Goal: Feedback & Contribution: Contribute content

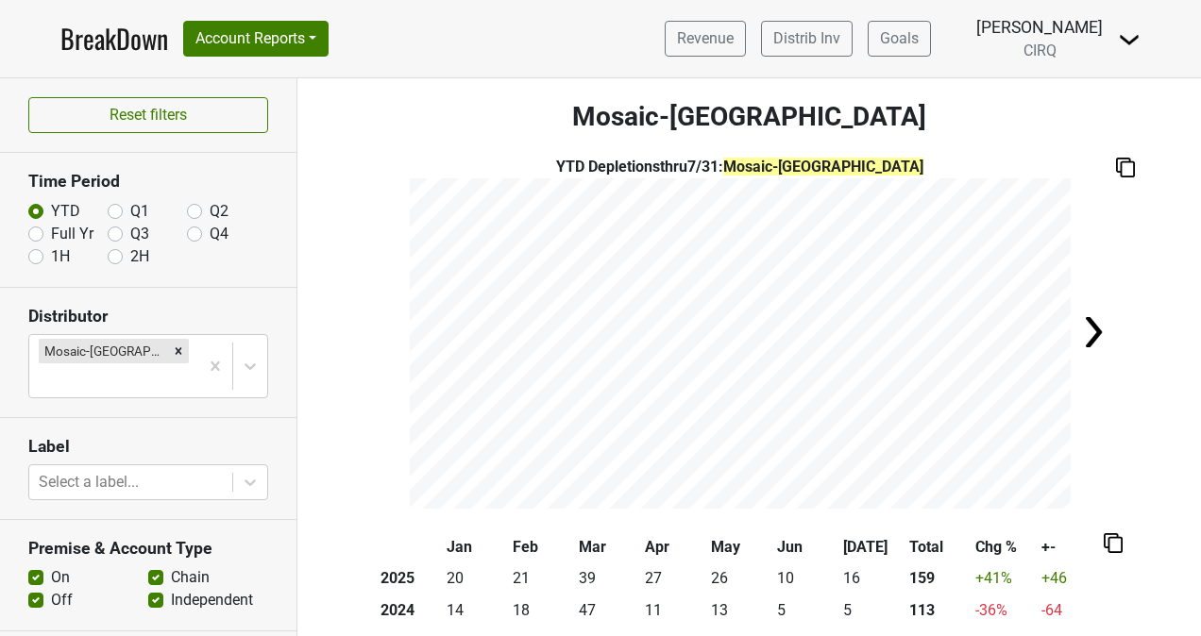
scroll to position [189, 0]
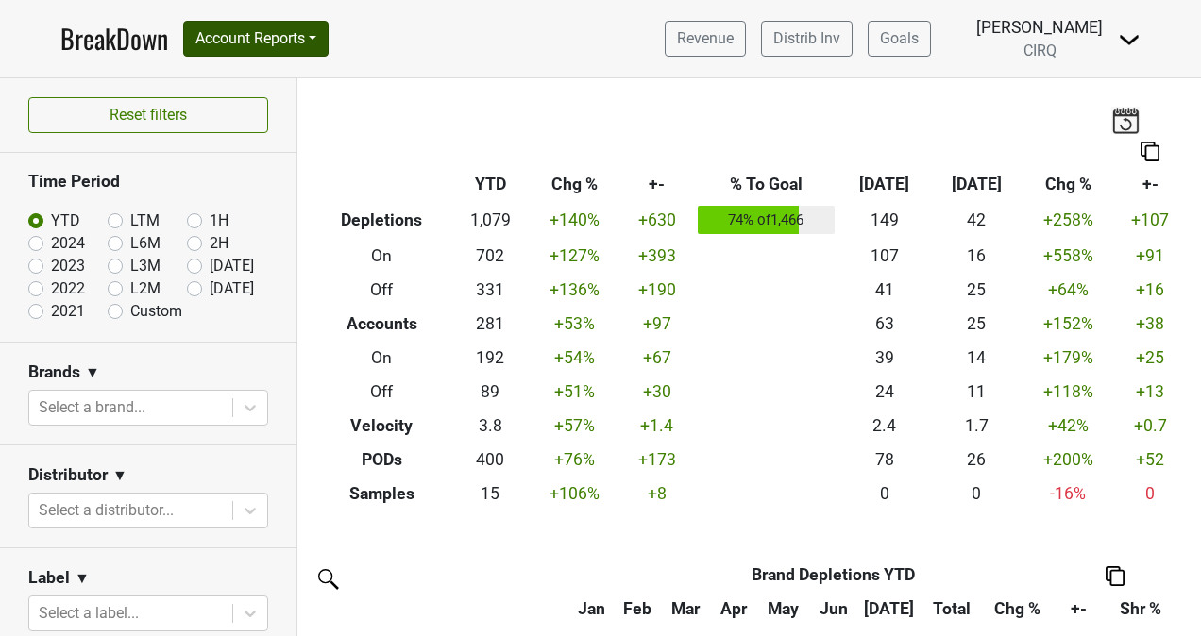
scroll to position [468, 0]
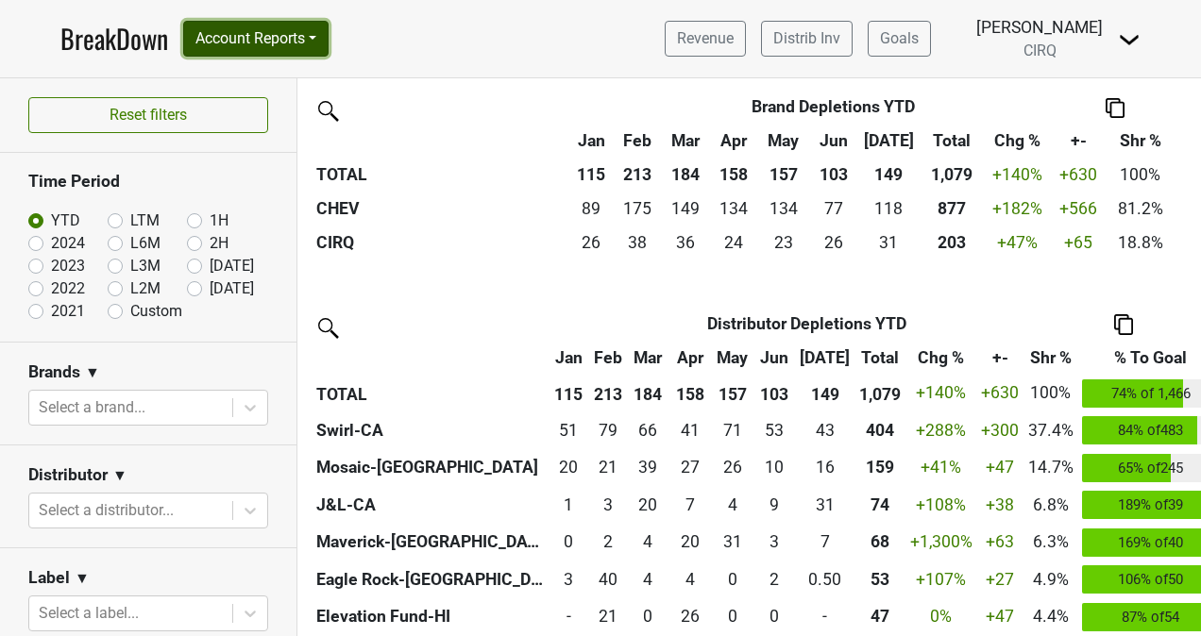
click at [313, 52] on button "Account Reports" at bounding box center [255, 39] width 145 height 36
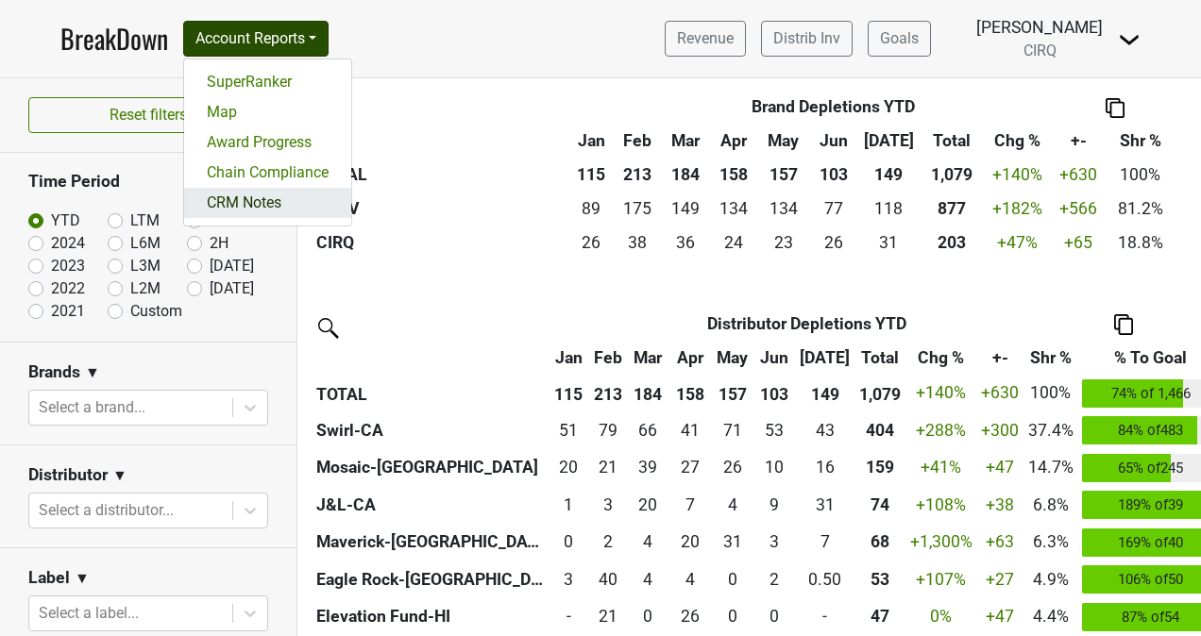
click at [262, 203] on link "CRM Notes" at bounding box center [267, 203] width 167 height 30
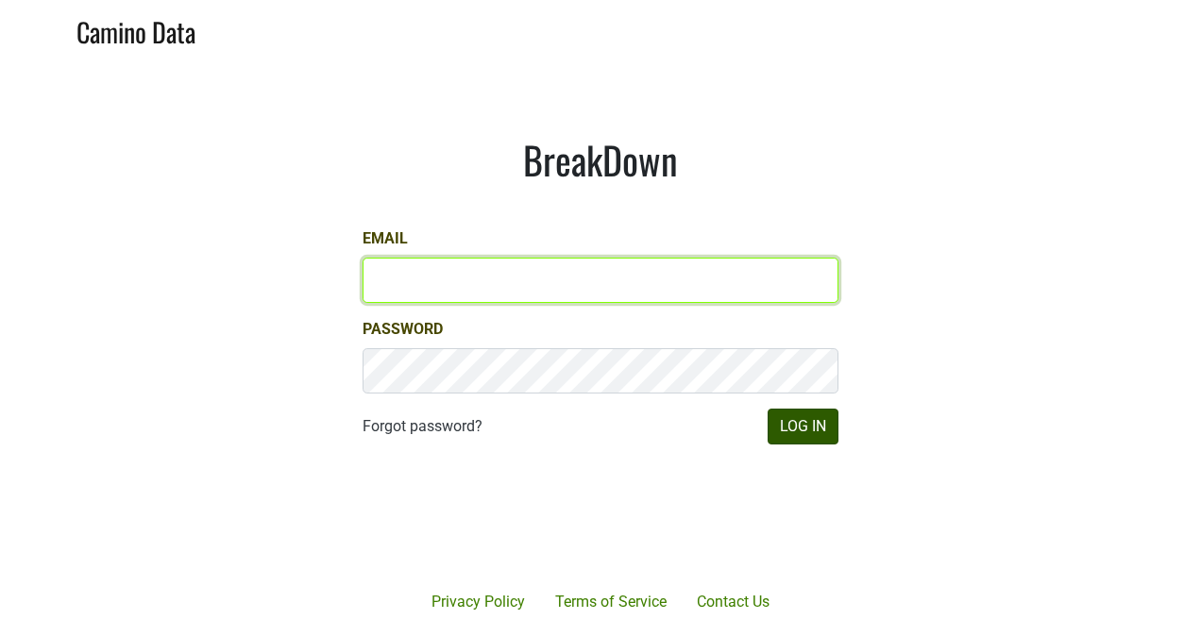
type input "kristi.sanders@brownefamilywines.com"
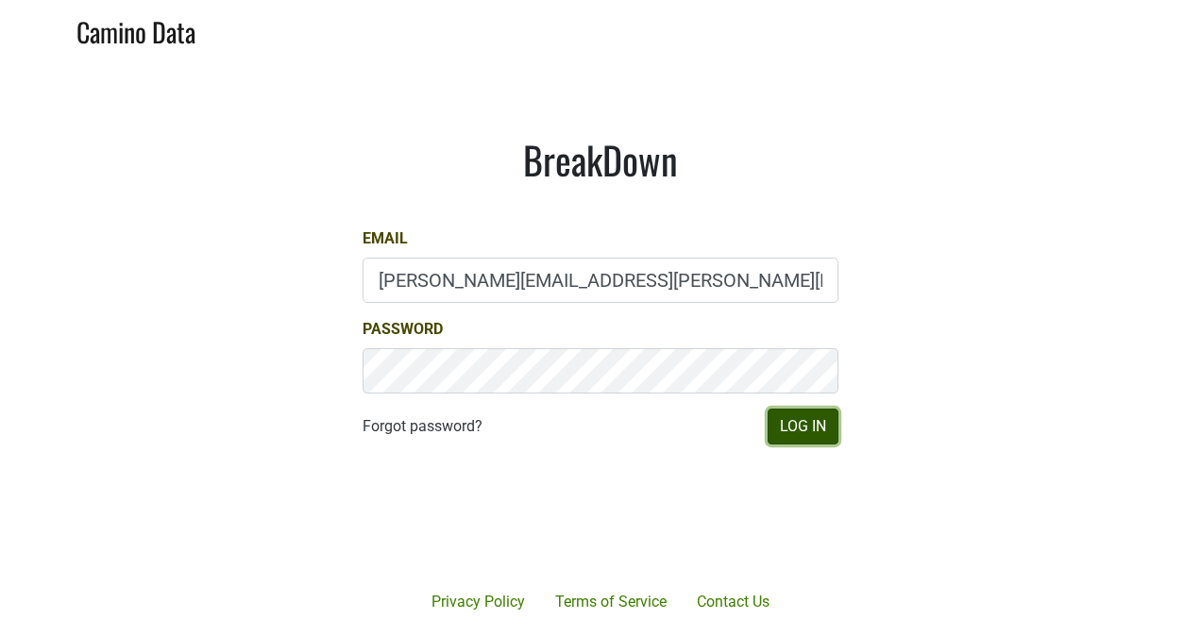
click at [801, 434] on button "Log In" at bounding box center [803, 427] width 71 height 36
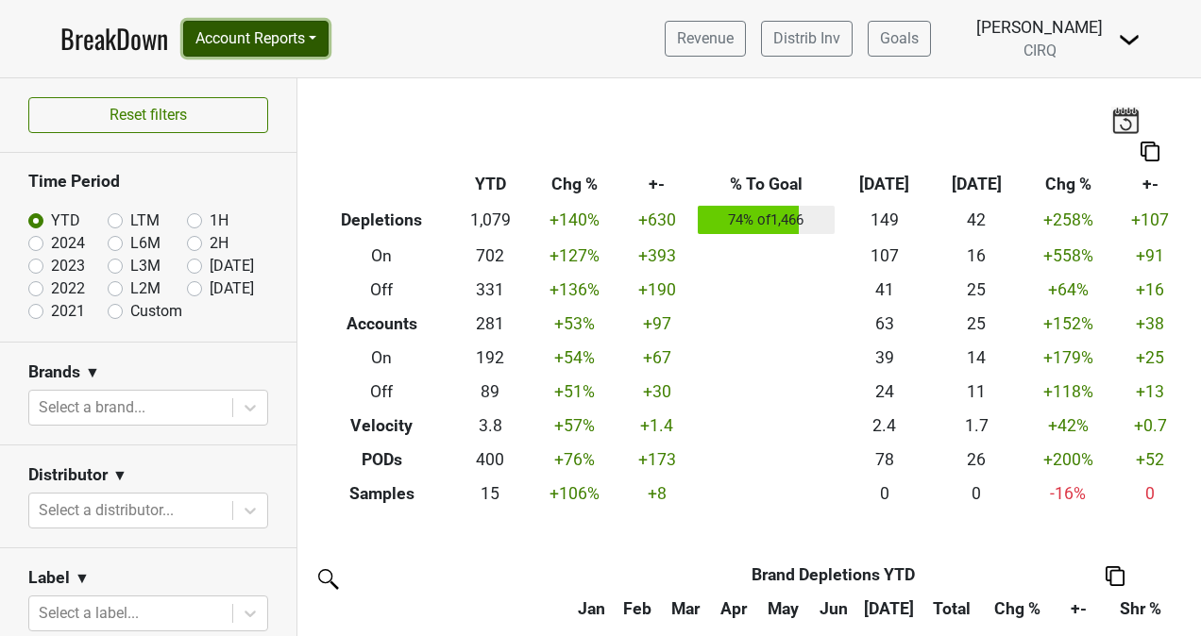
click at [321, 30] on button "Account Reports" at bounding box center [255, 39] width 145 height 36
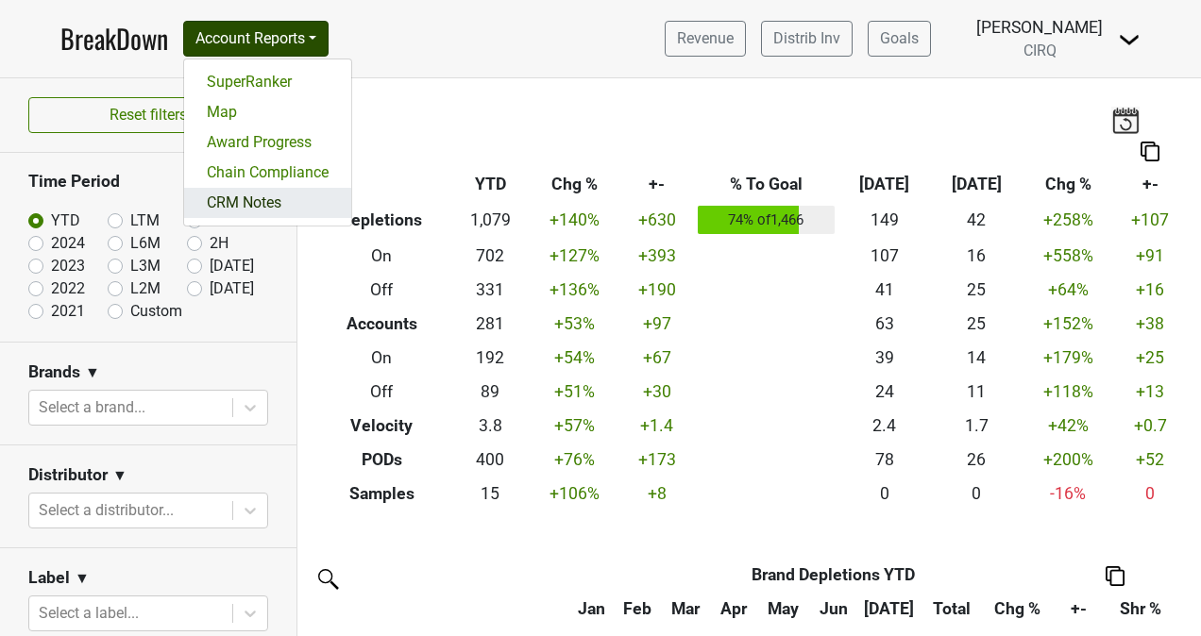
click at [279, 196] on link "CRM Notes" at bounding box center [267, 203] width 167 height 30
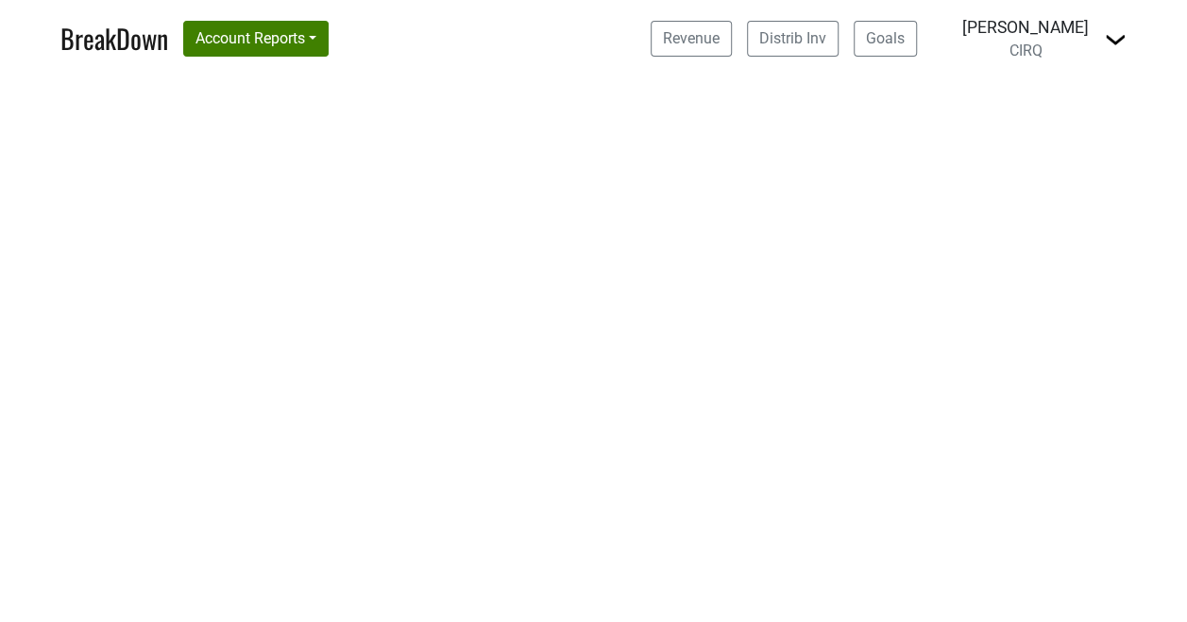
select select "CA"
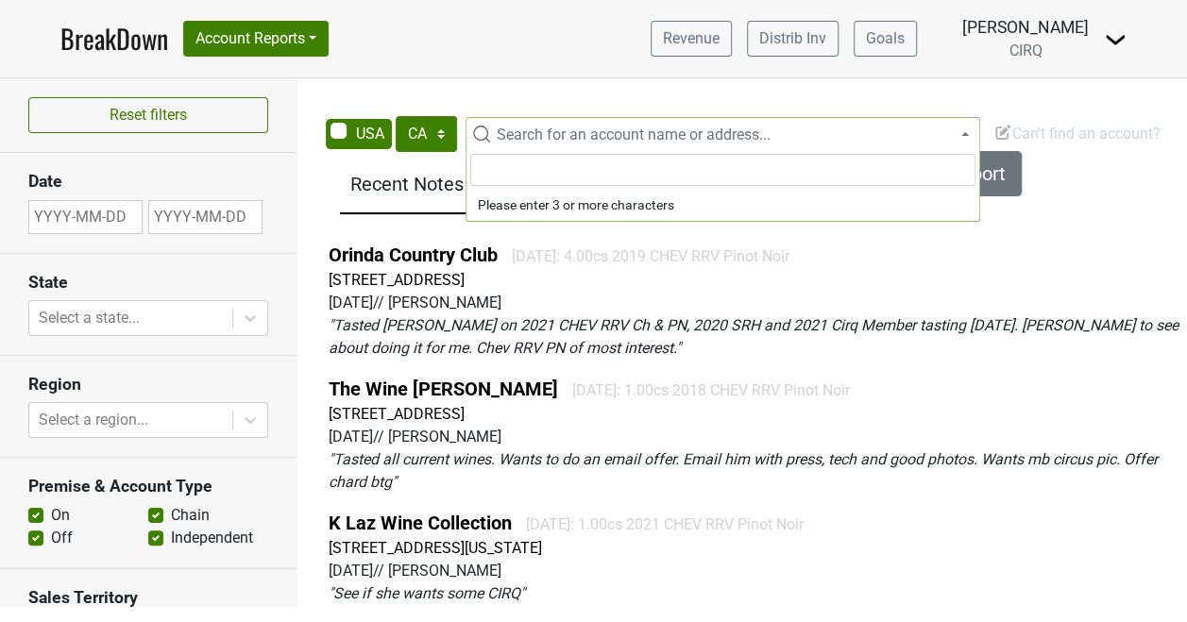
click at [517, 125] on span "Search for an account name or address..." at bounding box center [734, 135] width 490 height 23
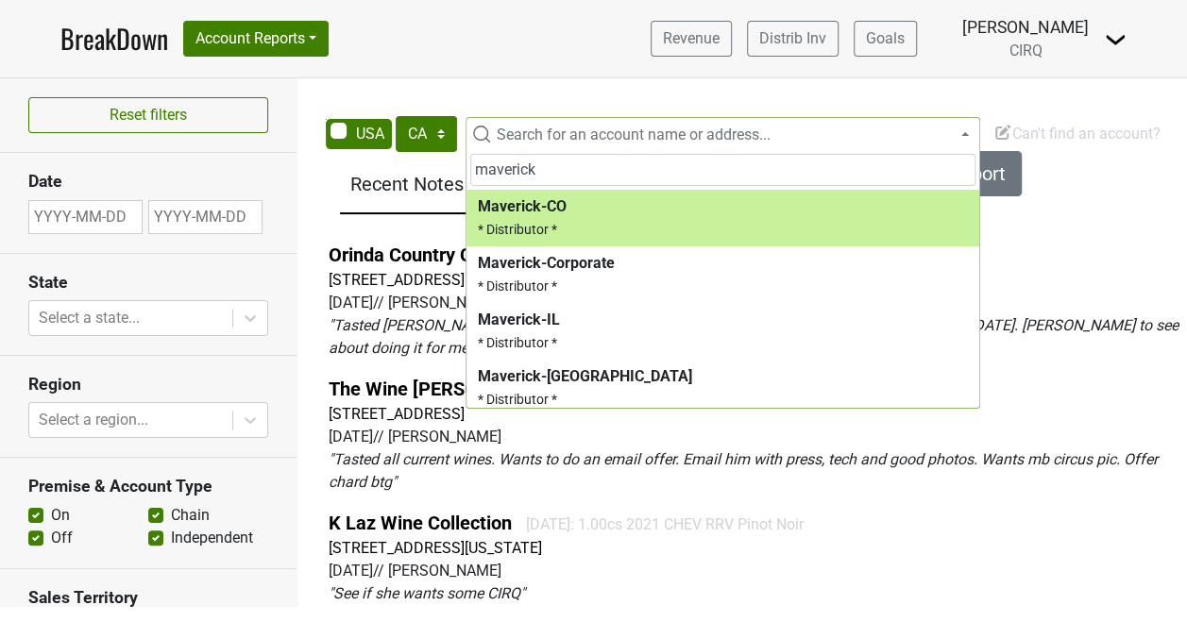
type input "maverick"
select select "123797648"
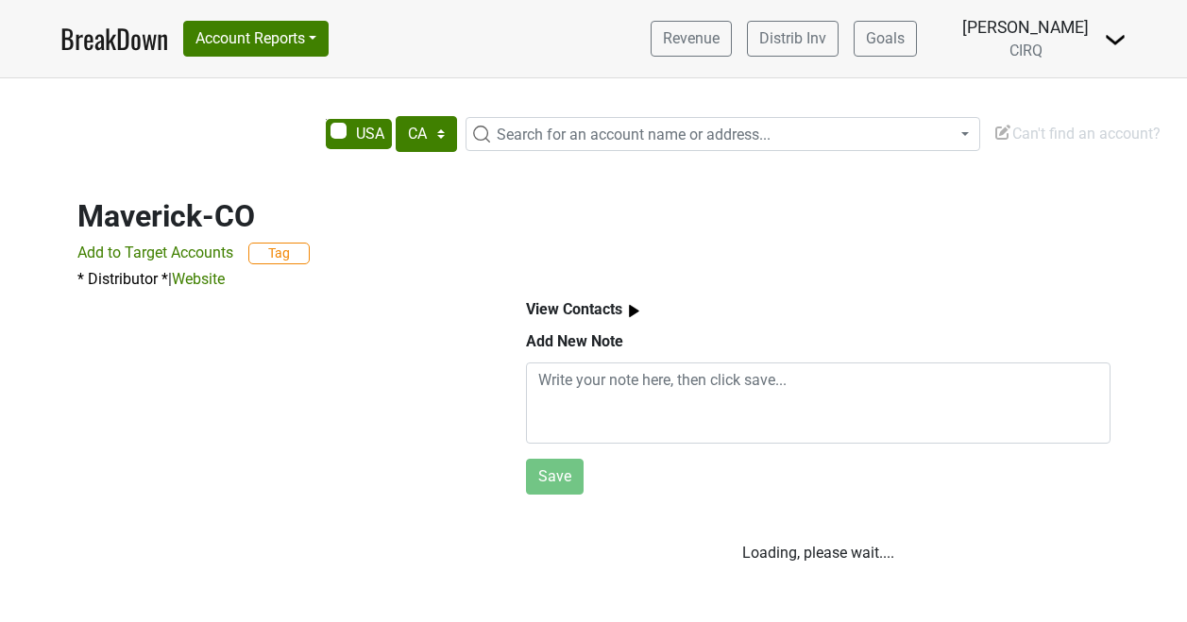
select select "CA"
click at [1062, 134] on span "Can't find an account?" at bounding box center [1076, 134] width 167 height 18
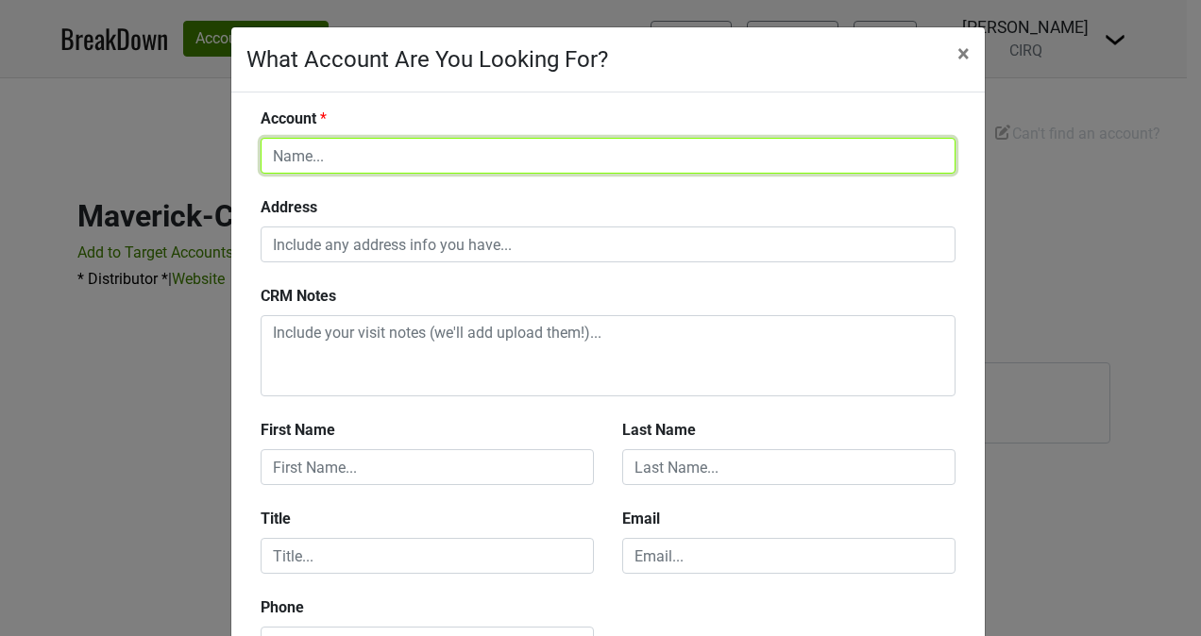
click at [506, 162] on input "text" at bounding box center [608, 156] width 695 height 36
type input "Maverick AZ"
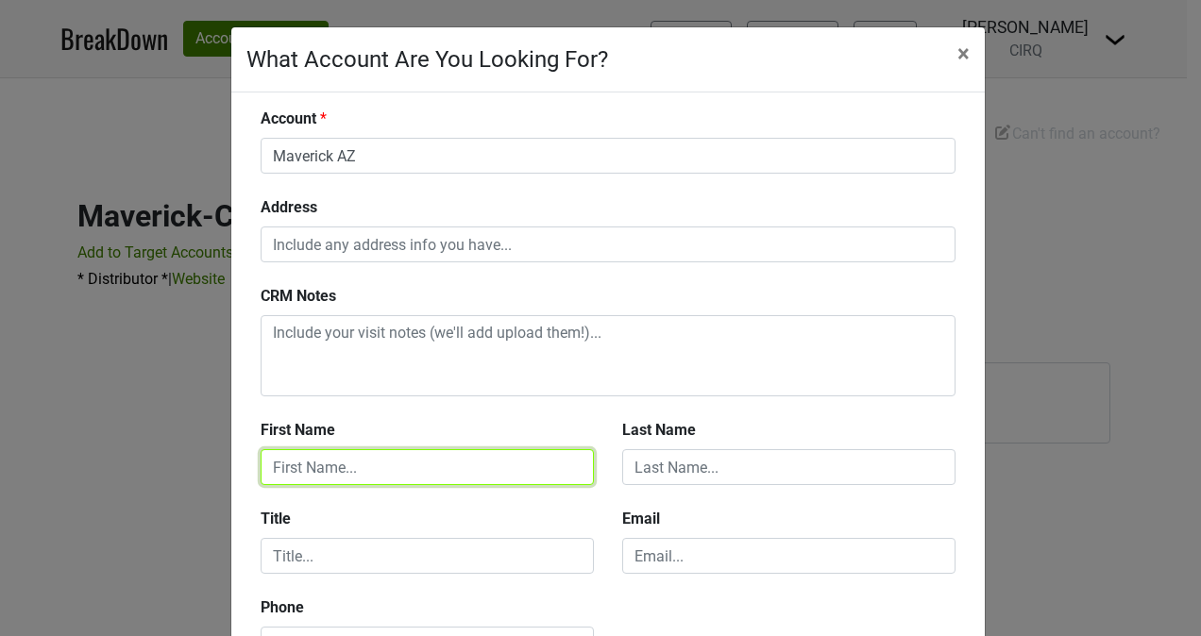
click at [415, 466] on input "text" at bounding box center [427, 467] width 333 height 36
type input "Micah"
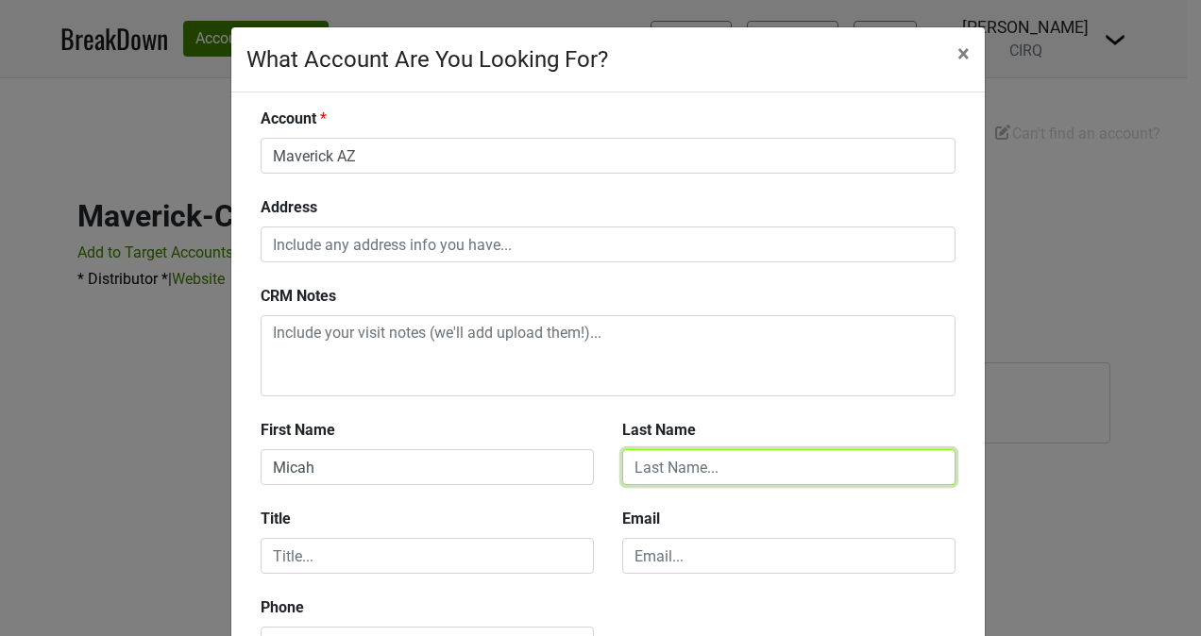
click at [712, 470] on input "text" at bounding box center [788, 467] width 333 height 36
type input "[PERSON_NAME]"
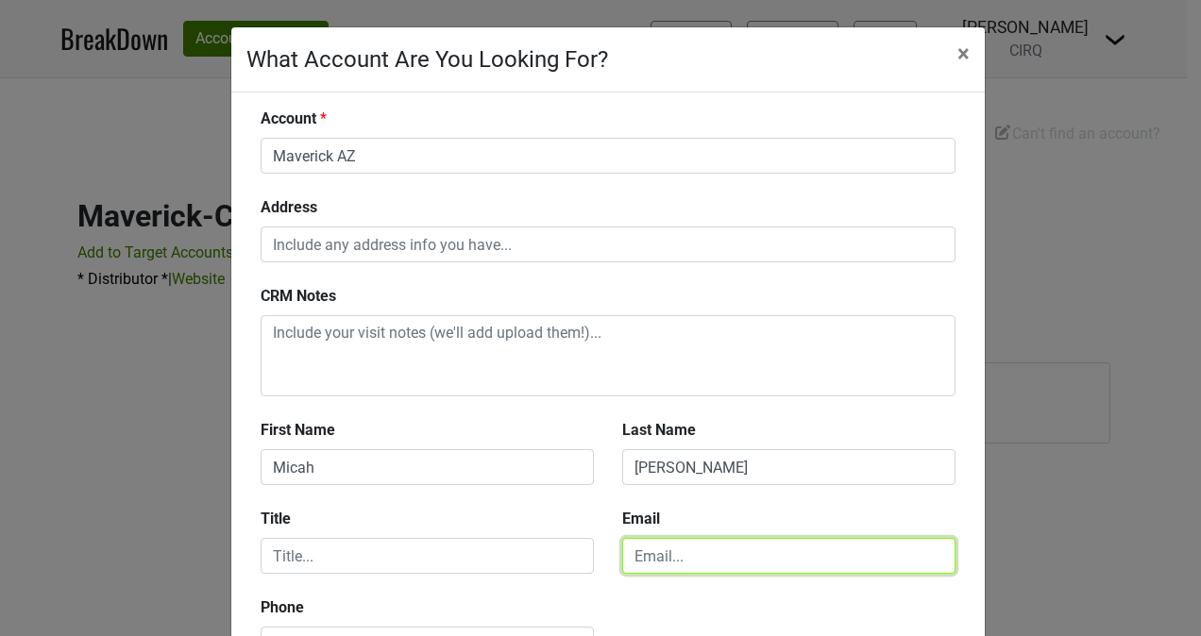
click at [622, 545] on input "email" at bounding box center [788, 556] width 333 height 36
paste input "[EMAIL_ADDRESS][DOMAIN_NAME]"
type input "[EMAIL_ADDRESS][DOMAIN_NAME]"
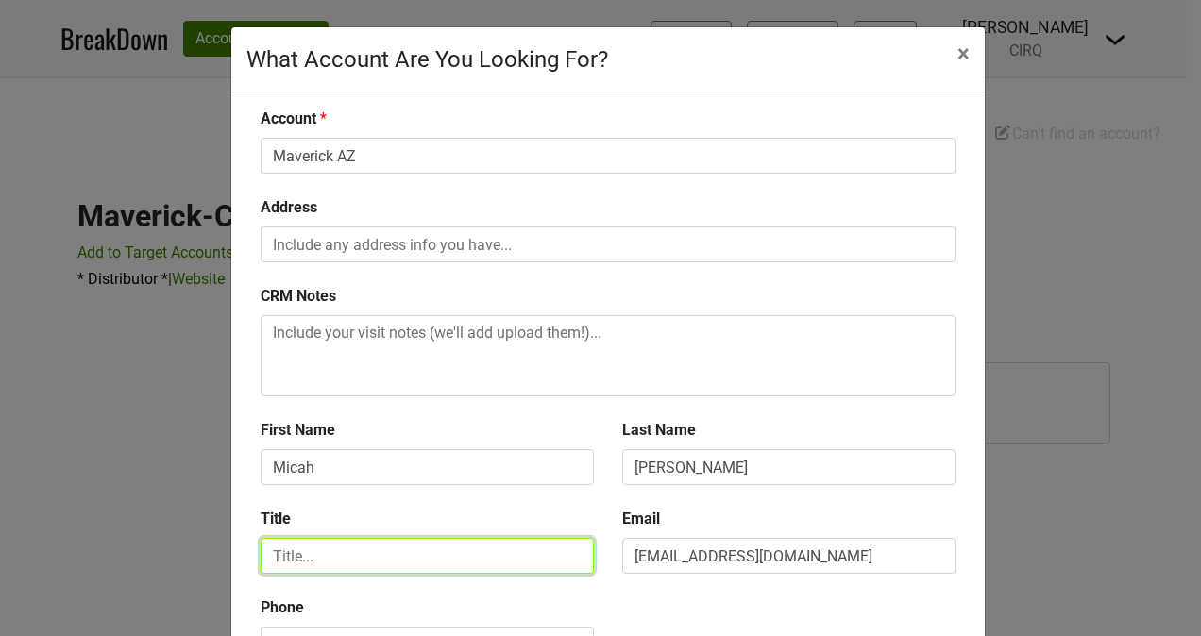
click at [447, 557] on input "text" at bounding box center [427, 556] width 333 height 36
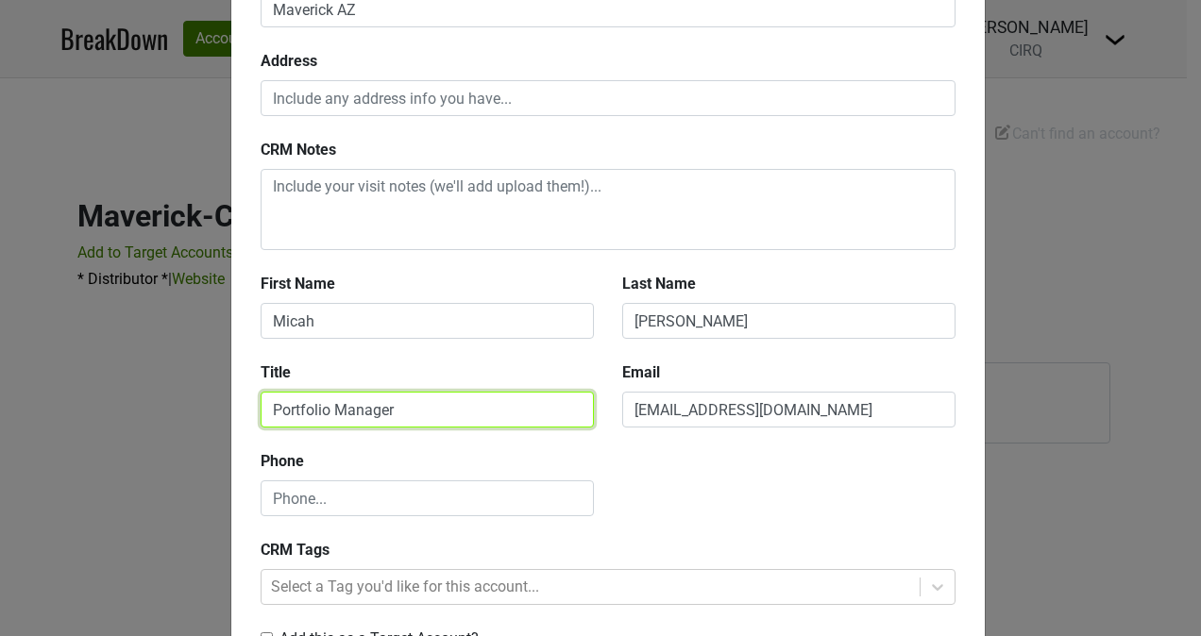
scroll to position [147, 0]
type input "Portfolio Manager"
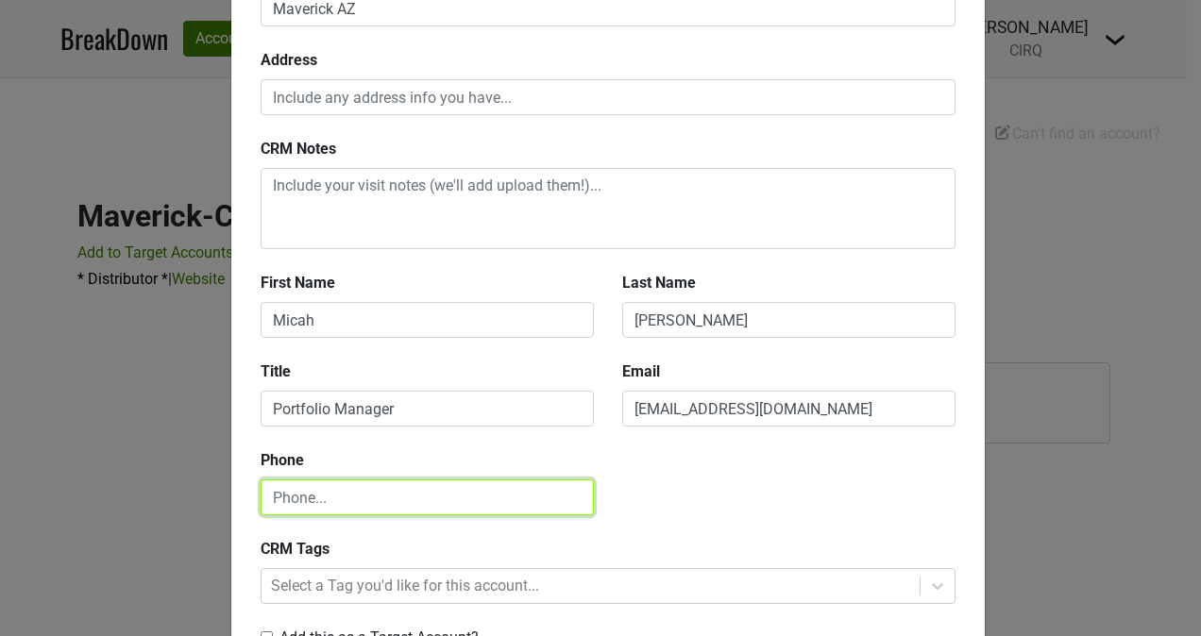
click at [377, 504] on input "text" at bounding box center [427, 498] width 333 height 36
paste input "[PHONE_NUMBER]"
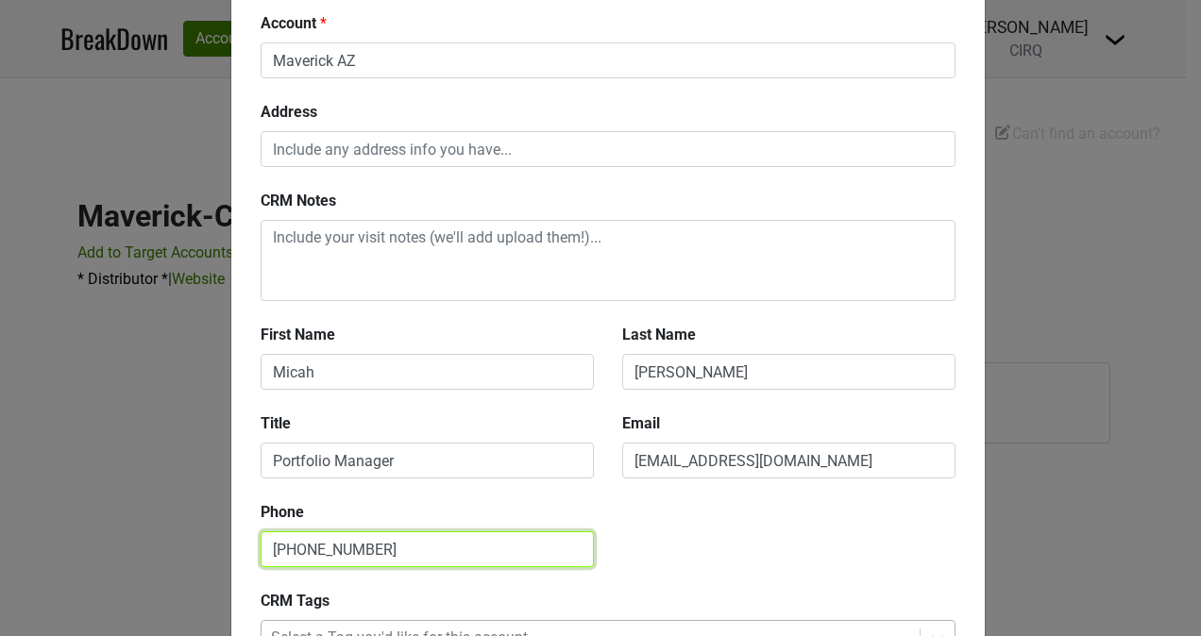
scroll to position [93, 0]
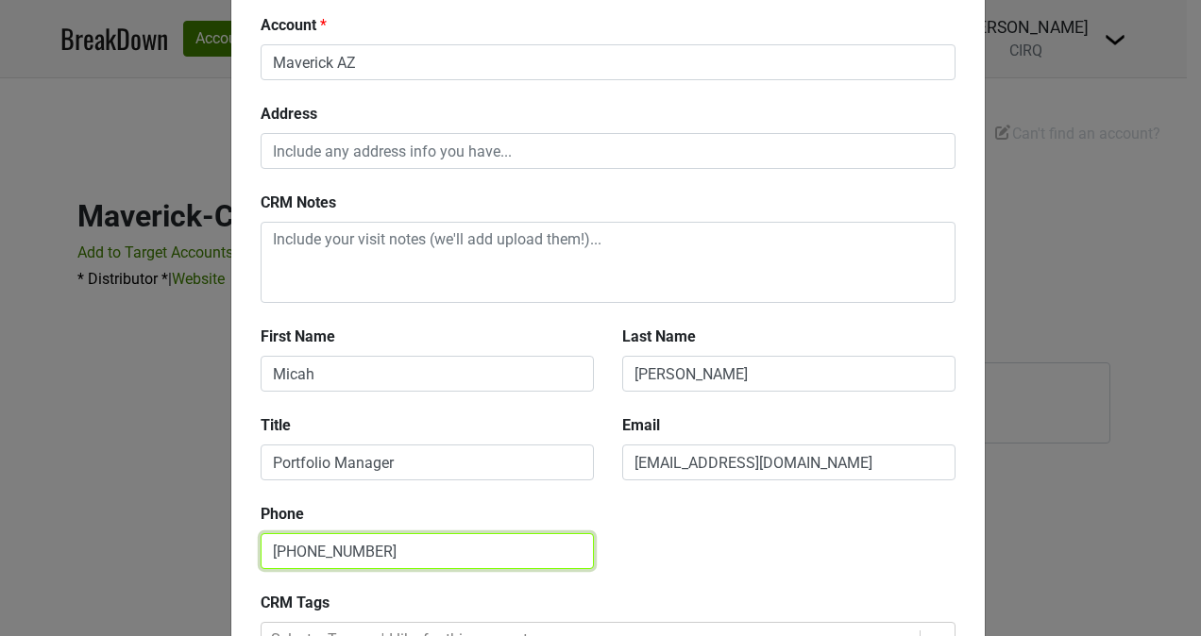
type input "[PHONE_NUMBER]"
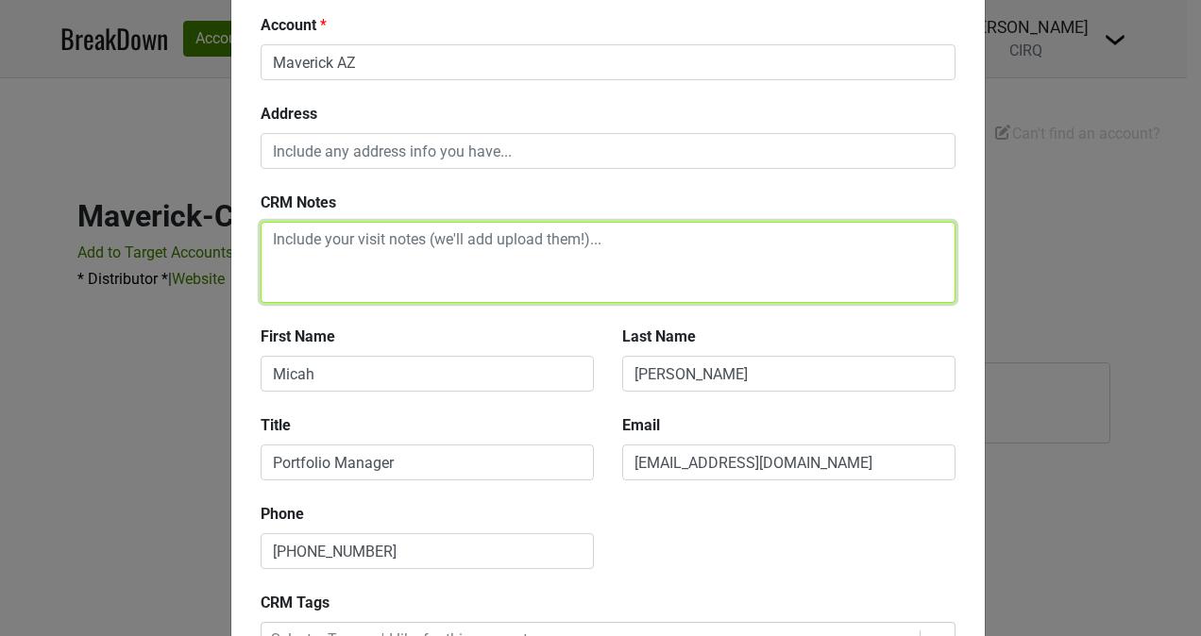
click at [431, 245] on textarea at bounding box center [608, 262] width 695 height 81
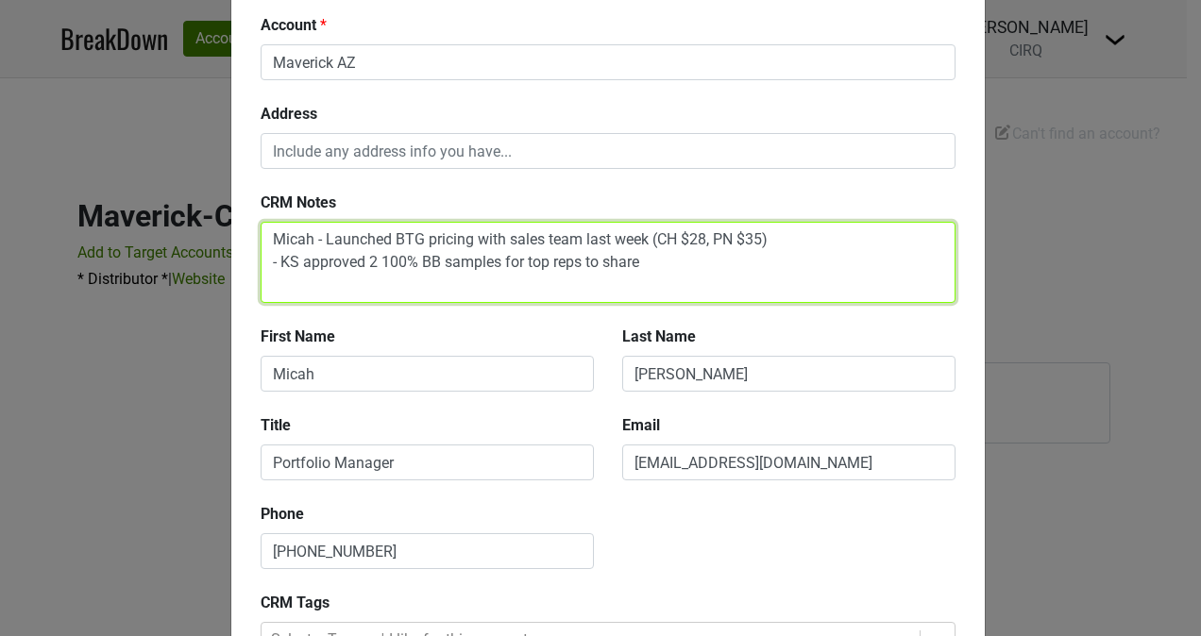
click at [778, 235] on textarea "Micah - Launched BTG pricing with sales team last week (CH $28, PN $35) - KS ap…" at bounding box center [608, 262] width 695 height 81
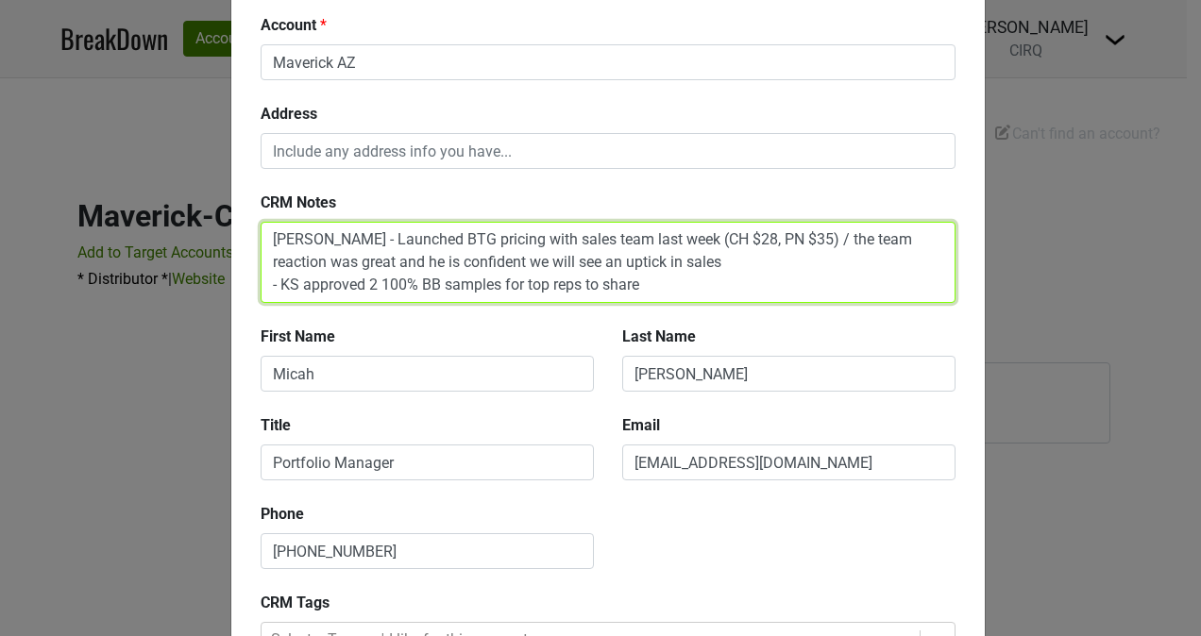
click at [752, 282] on textarea "[PERSON_NAME] - Launched BTG pricing with sales team last week (CH $28, PN $35)…" at bounding box center [608, 262] width 695 height 81
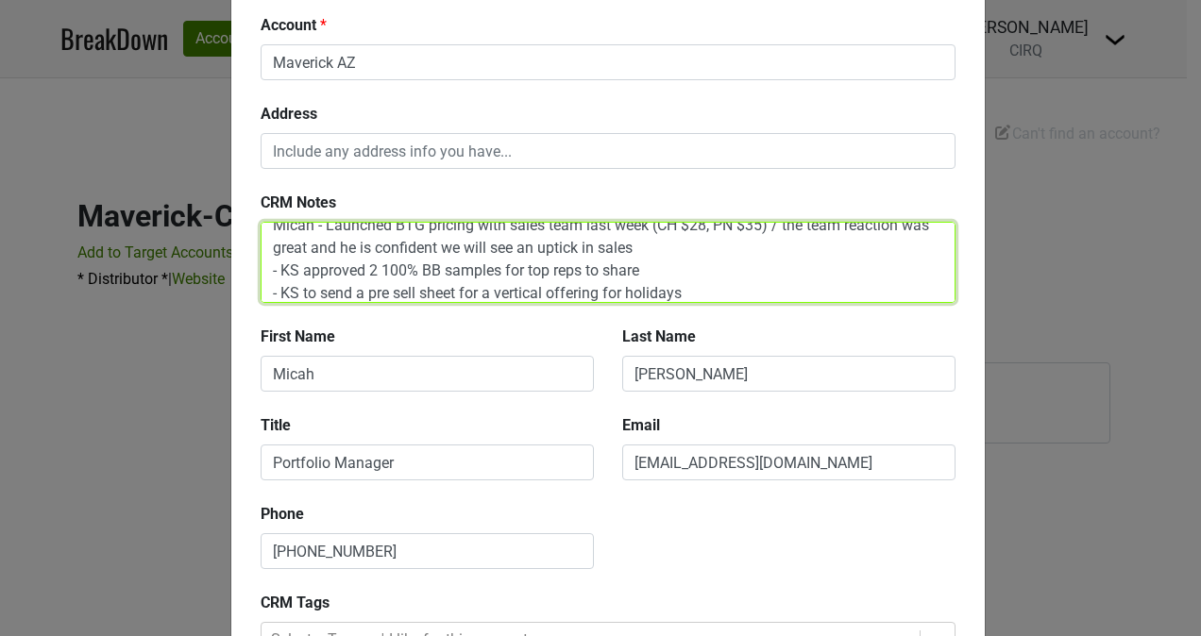
scroll to position [37, 0]
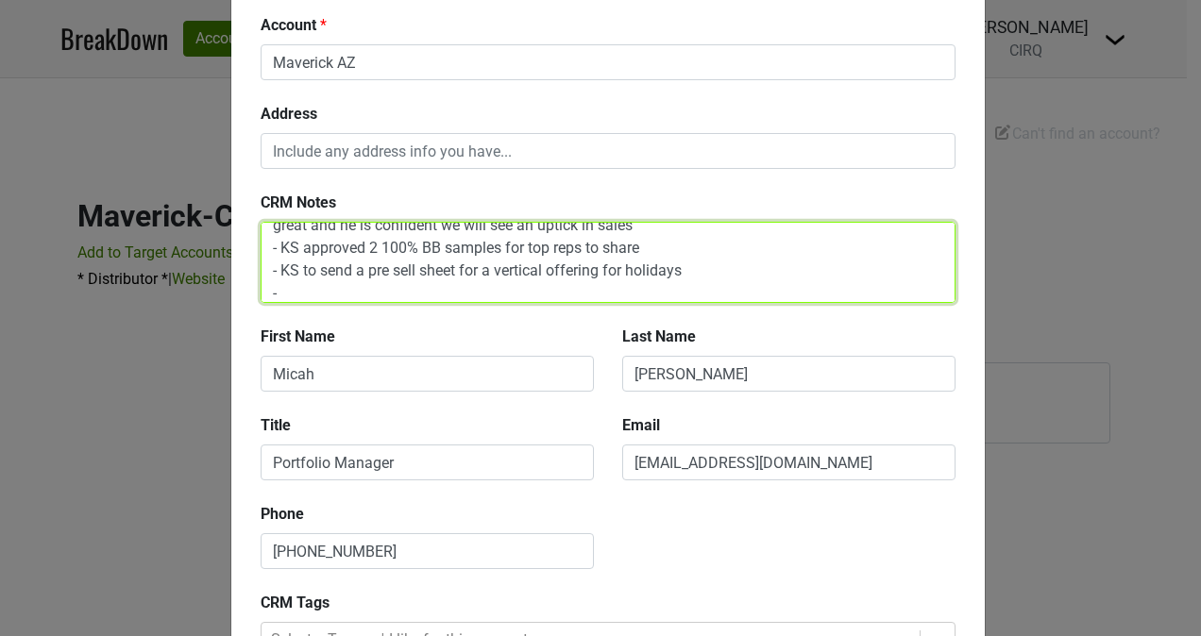
click at [728, 274] on textarea "Micah - Launched BTG pricing with sales team last week (CH $28, PN $35) / the t…" at bounding box center [608, 262] width 695 height 81
type textarea "Micah - Launched BTG pricing with sales team last week (CH $28, PN $35) / the t…"
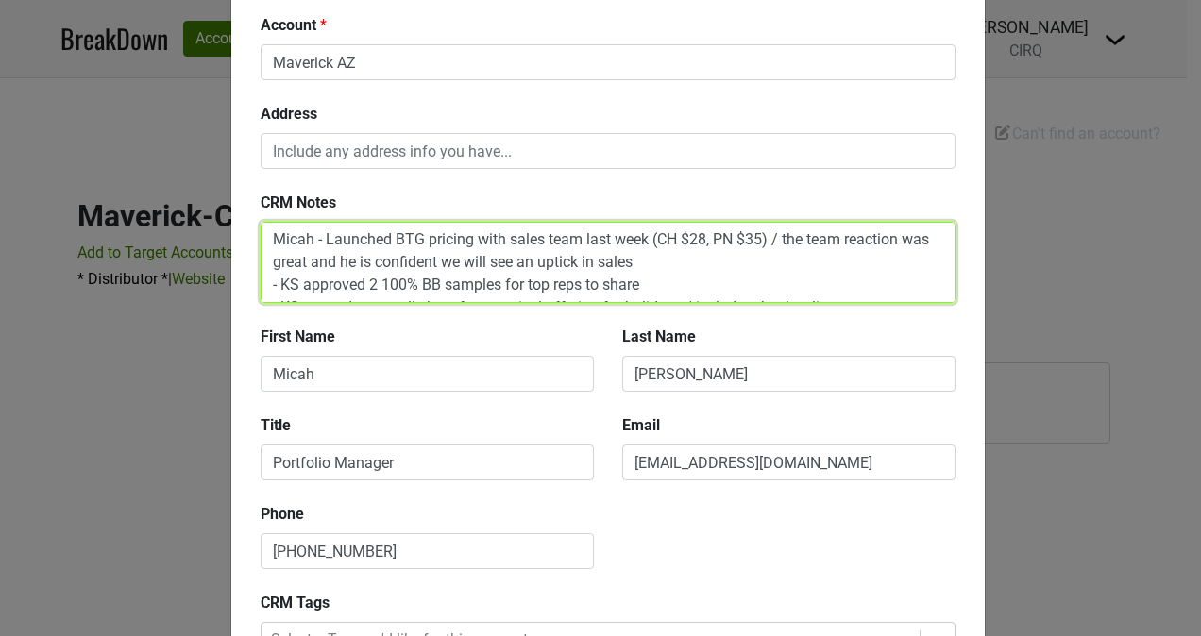
drag, startPoint x: 282, startPoint y: 288, endPoint x: 228, endPoint y: 194, distance: 107.9
click at [231, 194] on div "Account Maverick AZ Address CRM Notes [PERSON_NAME] - Launched BTG pricing with…" at bounding box center [607, 358] width 753 height 719
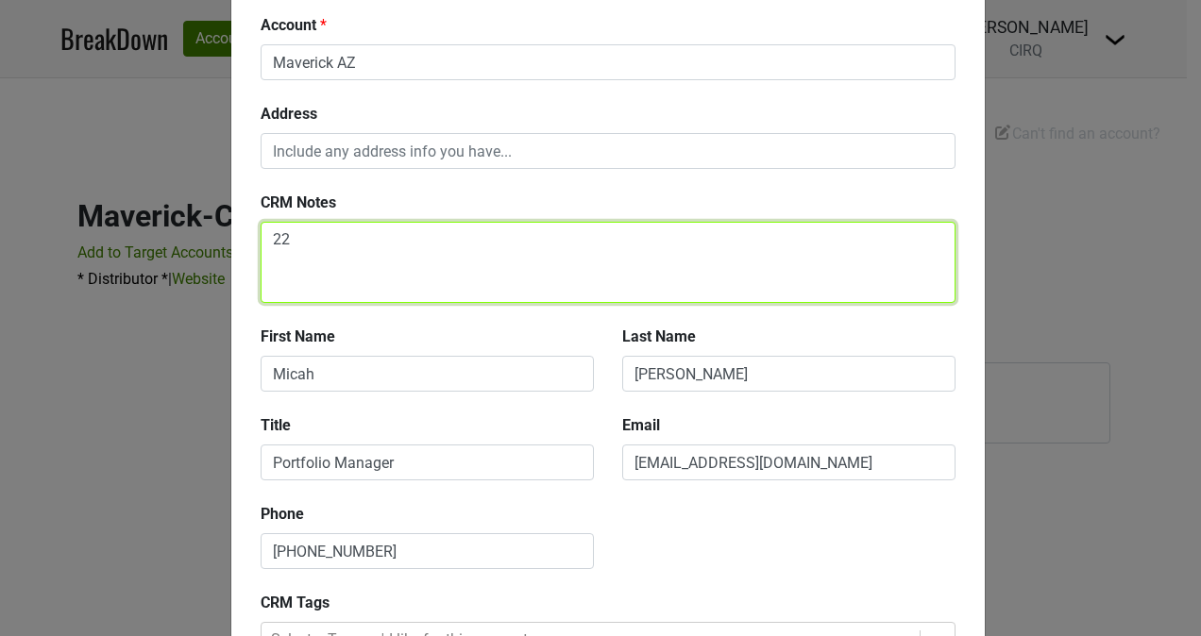
type textarea "2"
click at [389, 241] on textarea "2 On Prem Reps 12 Sales Reps" at bounding box center [608, 262] width 695 height 81
click at [378, 265] on textarea "2 On Prem Specialist 12 Sales Reps" at bounding box center [608, 262] width 695 height 81
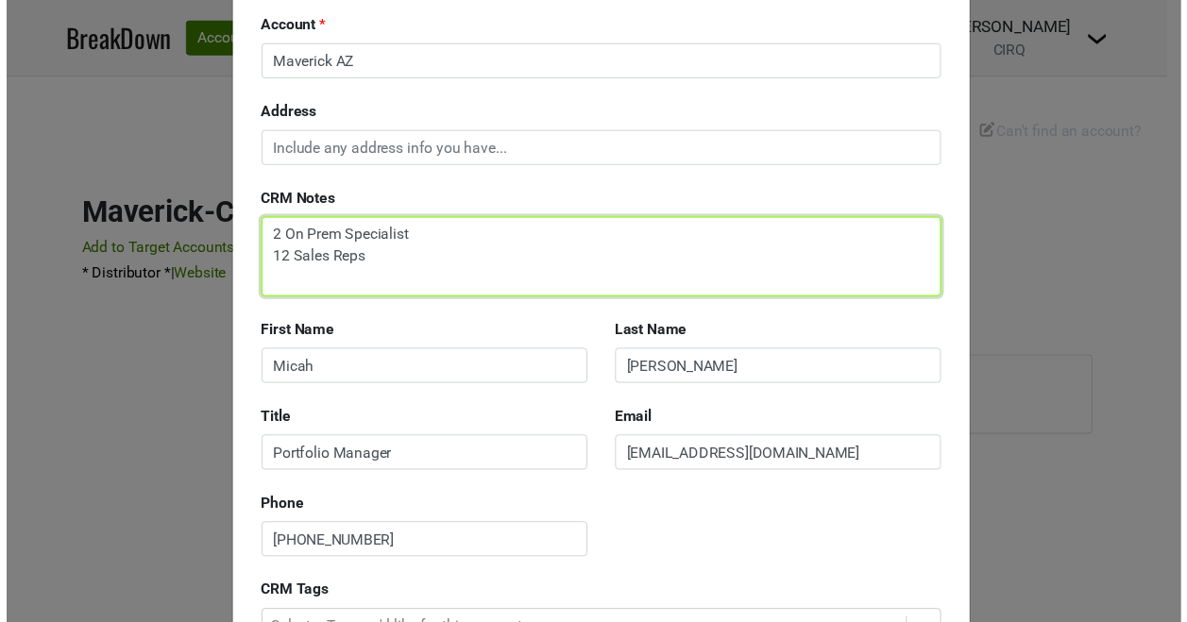
scroll to position [267, 0]
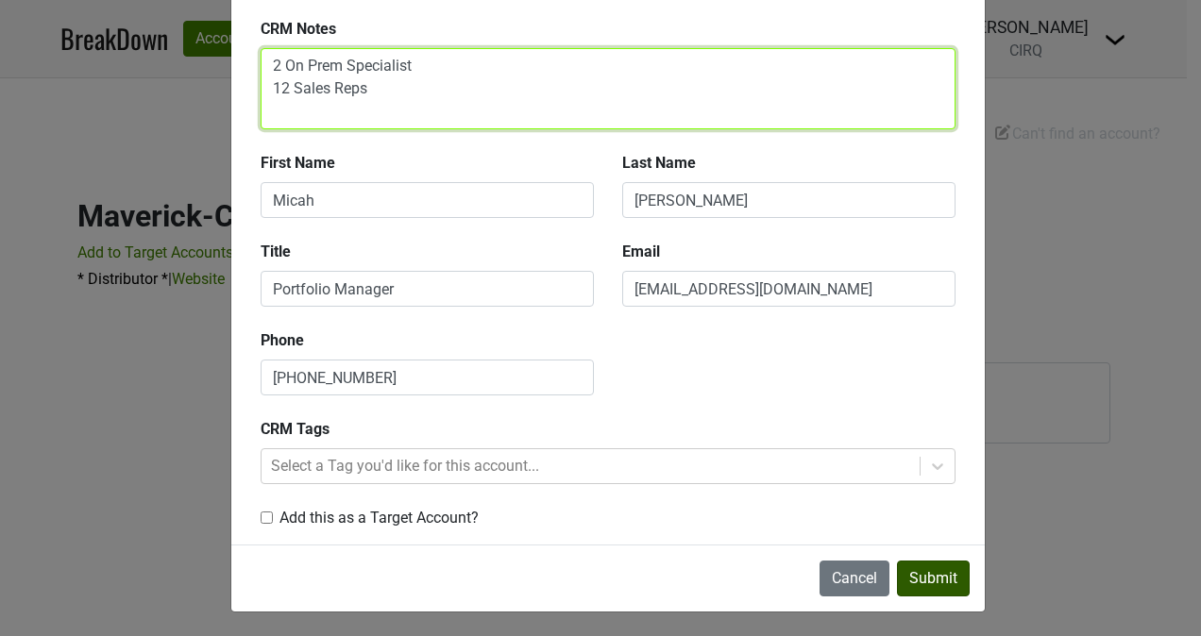
type textarea "2 On Prem Specialist 12 Sales Reps"
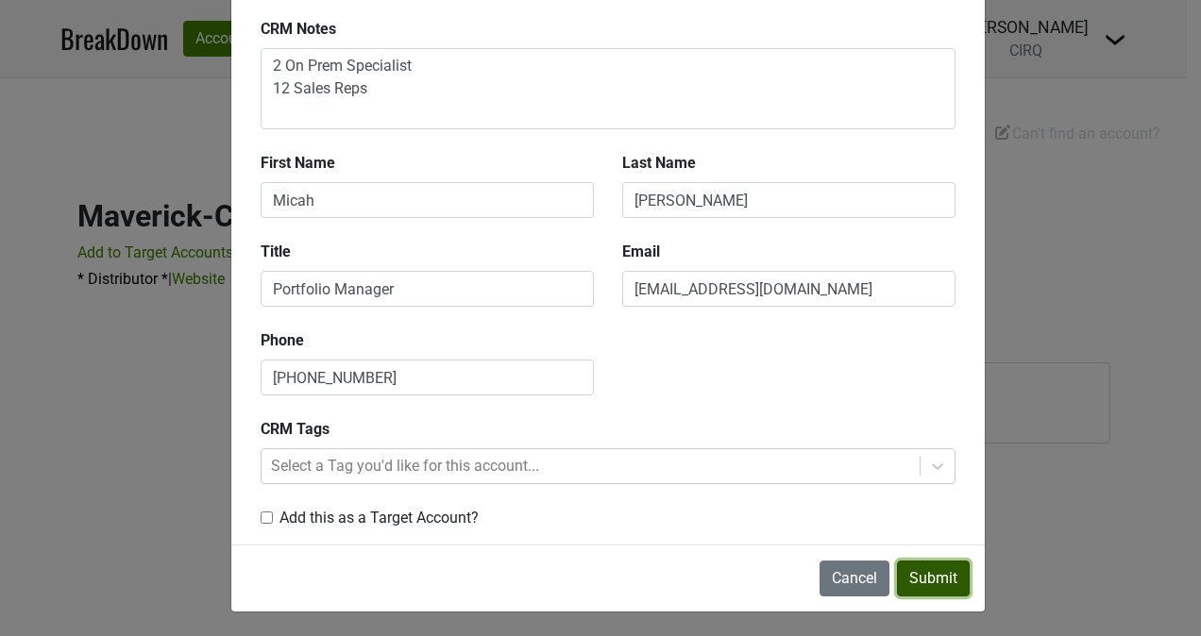
click at [910, 574] on button "Submit" at bounding box center [933, 579] width 73 height 36
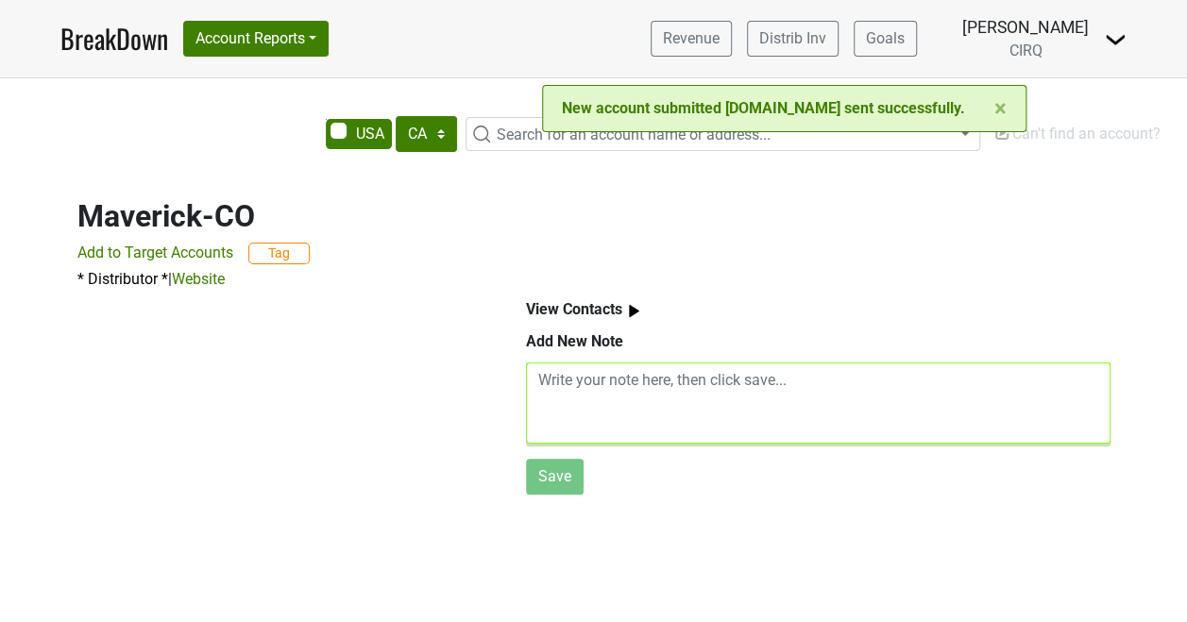
click at [611, 391] on textarea at bounding box center [818, 403] width 584 height 81
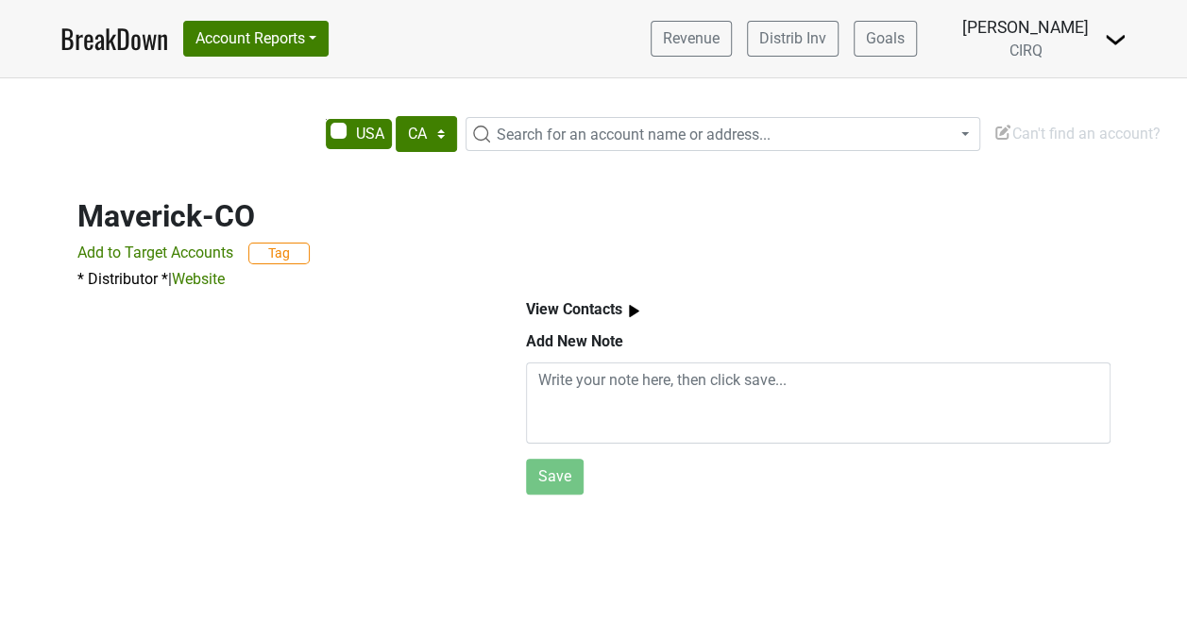
click at [599, 136] on span "Search for an account name or address..." at bounding box center [634, 135] width 274 height 18
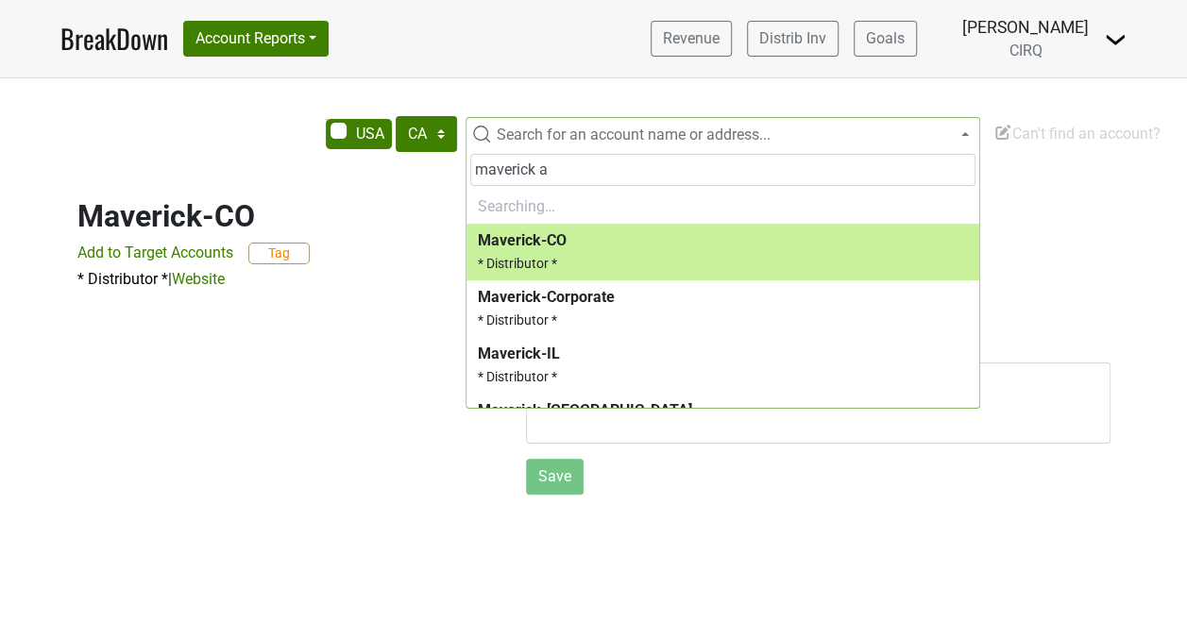
type input "maverick az"
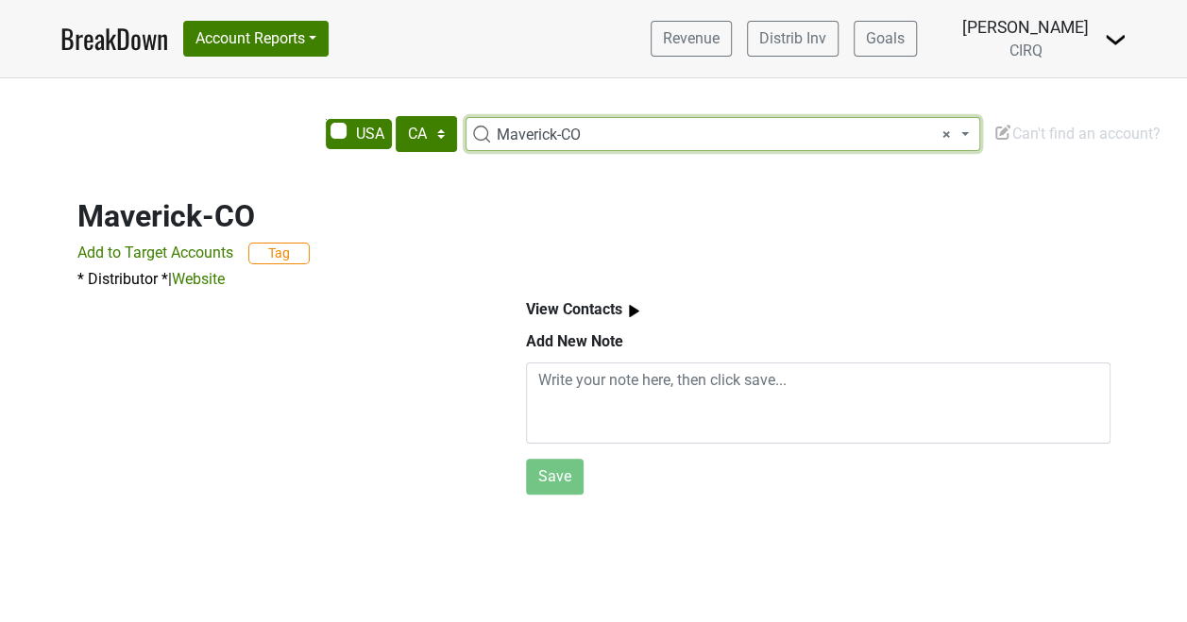
select select "123797648"
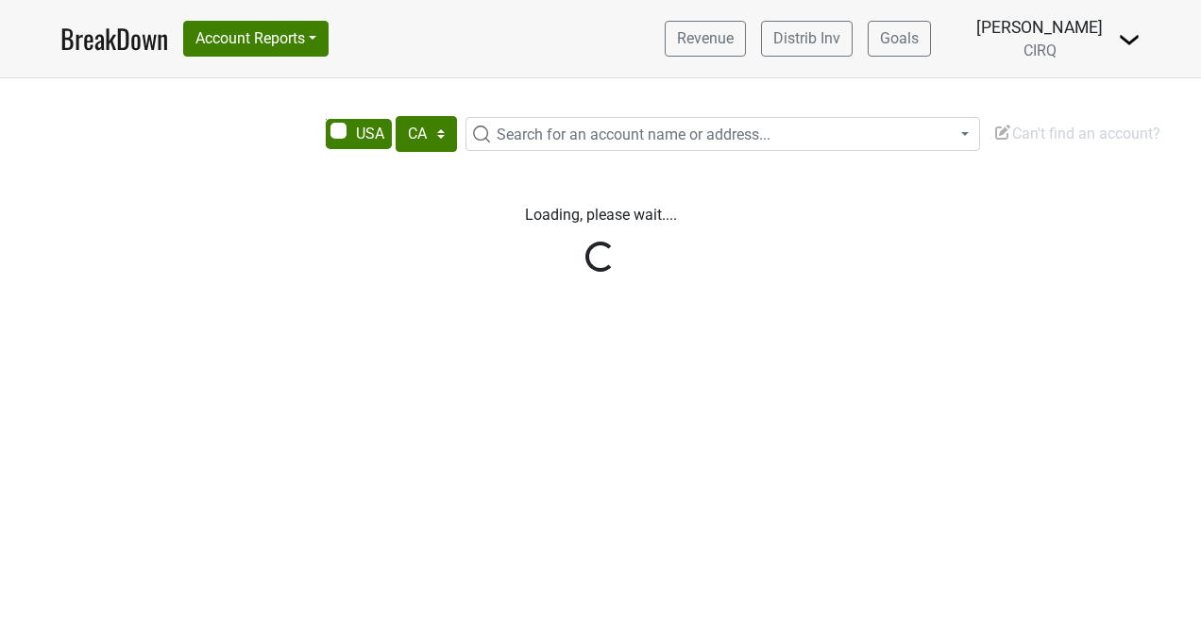
select select "CA"
